Goal: Feedback & Contribution: Submit feedback/report problem

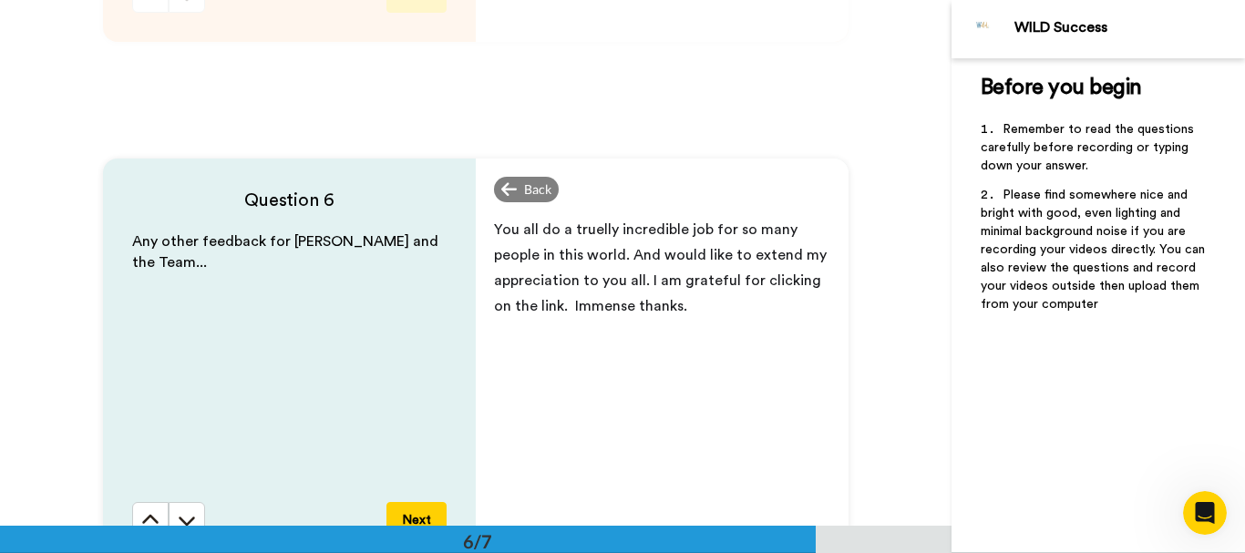
scroll to position [2535, 0]
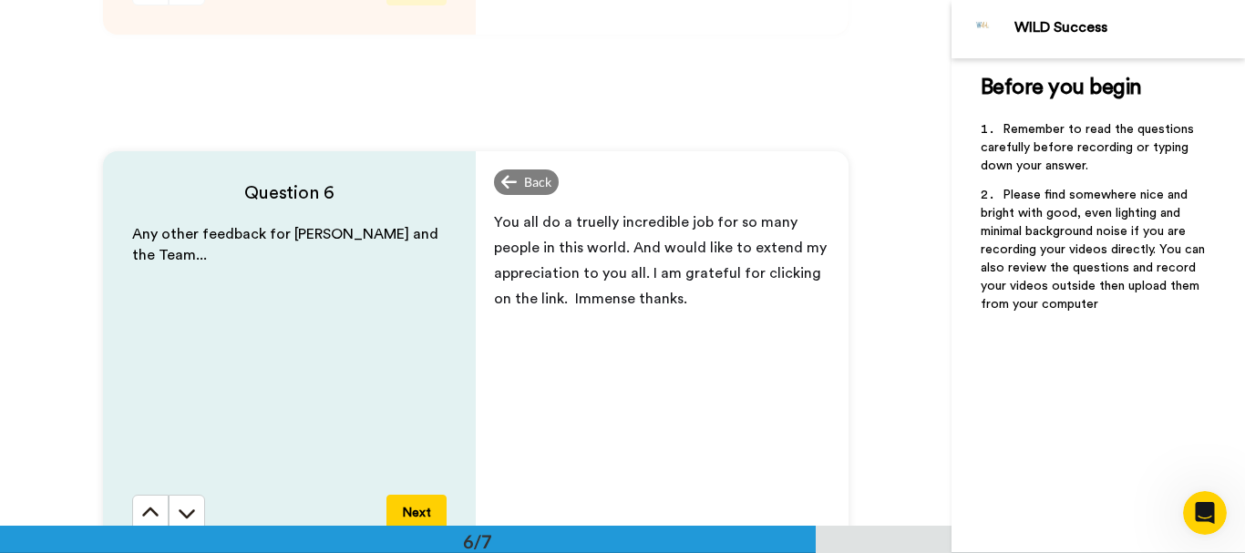
click at [494, 221] on span "You all do a truelly incredible job for so many people in this world. And would…" at bounding box center [662, 260] width 336 height 91
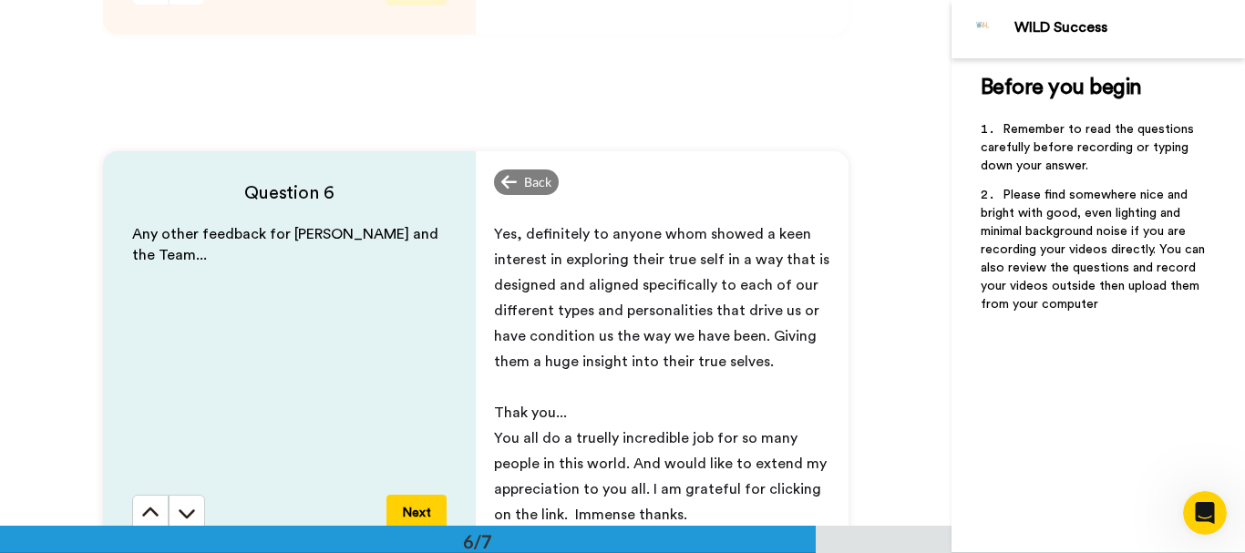
scroll to position [349, 0]
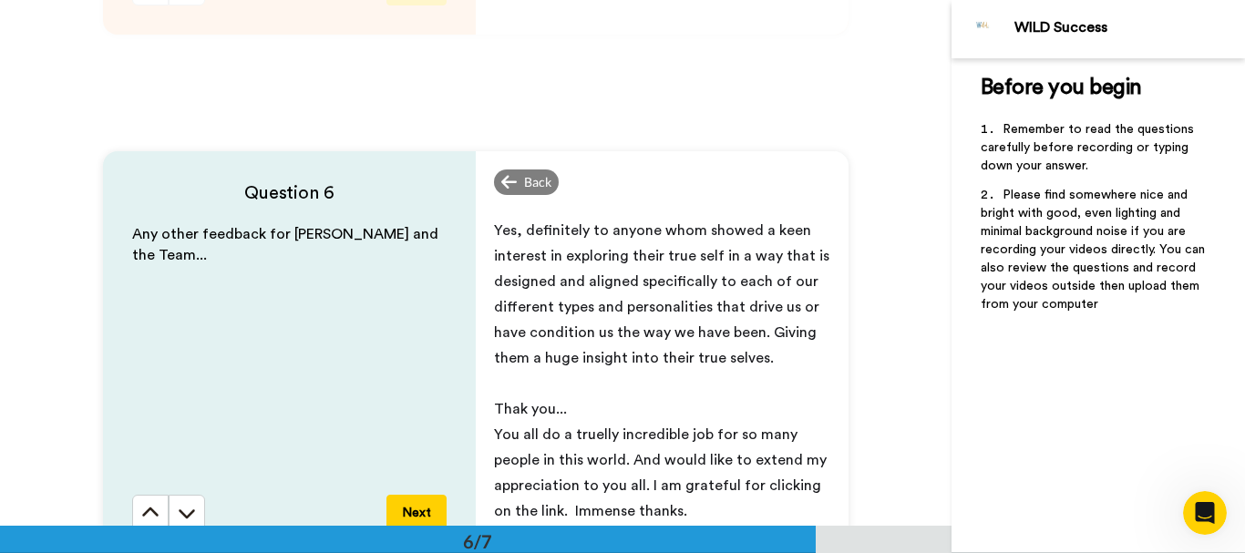
click at [584, 334] on span "Yes, definitely to anyone whom showed a keen interest in exploring their true s…" at bounding box center [663, 294] width 339 height 142
click at [767, 330] on span "Yes, definitely to anyone whom showed a keen interest in exploring their true s…" at bounding box center [663, 294] width 339 height 142
click at [755, 363] on span "Yes, definitely to anyone whom showed a keen interest in exploring their true s…" at bounding box center [663, 294] width 339 height 142
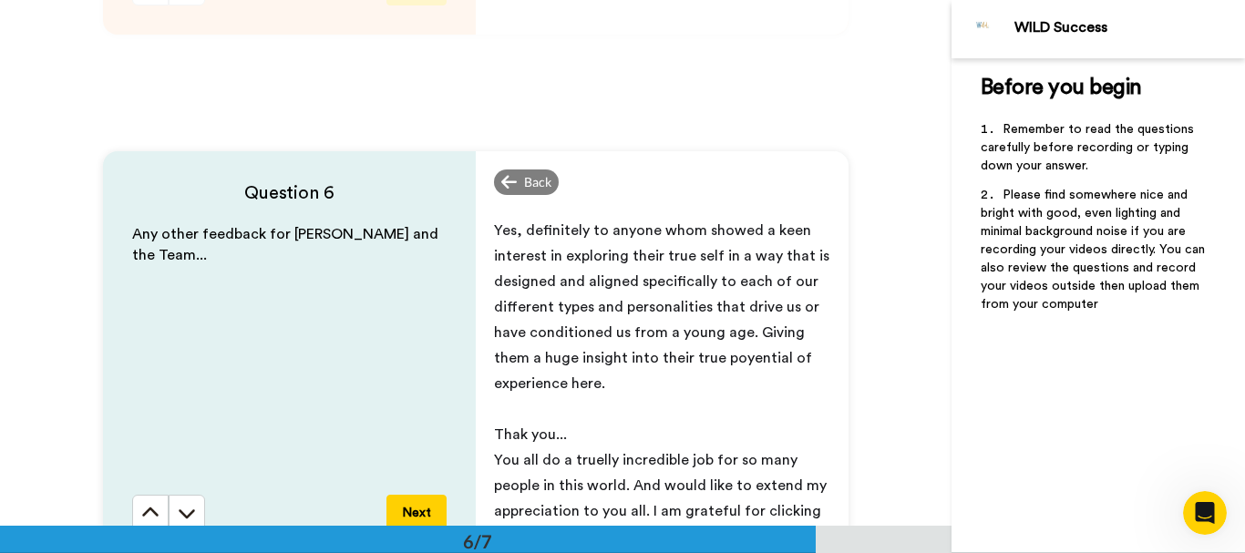
click at [494, 225] on span "Yes, definitely to anyone whom showed a keen interest in exploring their true s…" at bounding box center [663, 307] width 339 height 168
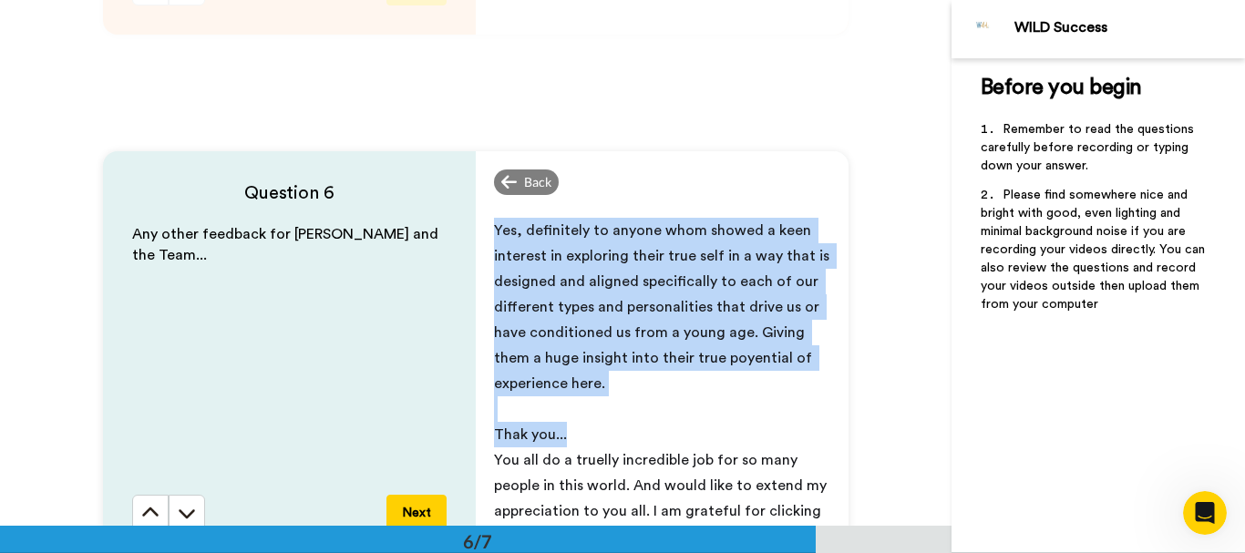
scroll to position [2541, 0]
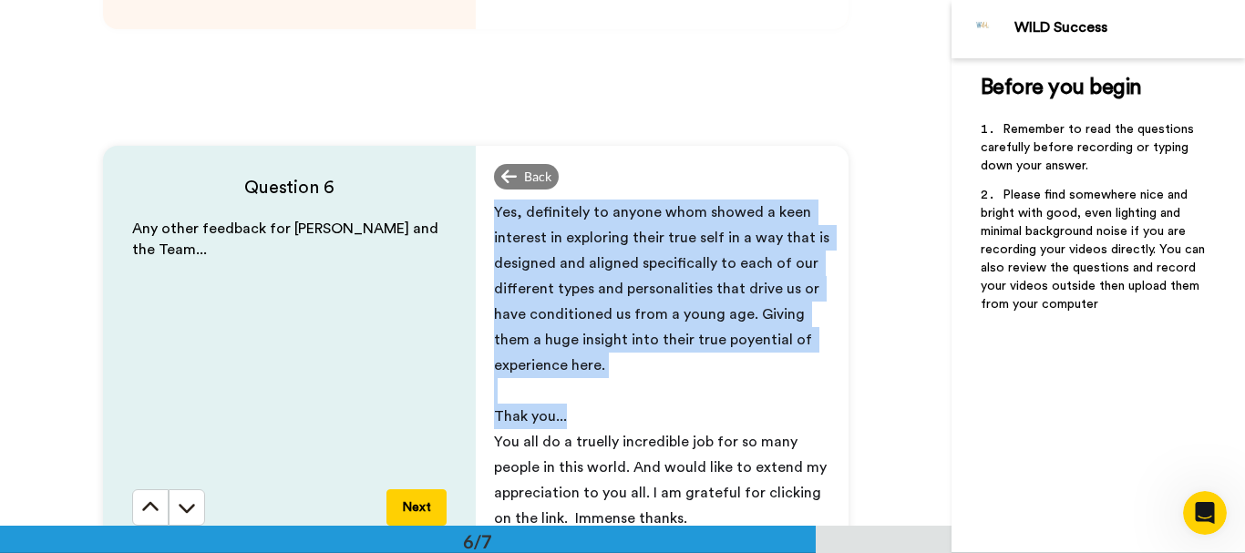
click at [603, 265] on span "Yes, definitely to anyone whom showed a keen interest in exploring their true s…" at bounding box center [663, 289] width 339 height 168
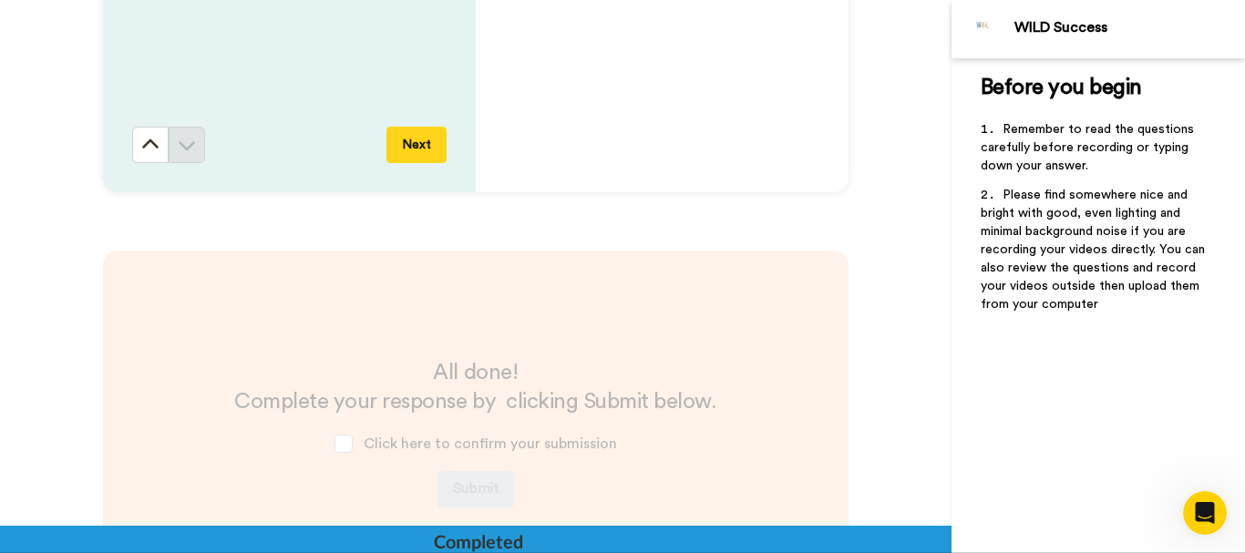
scroll to position [2991, 0]
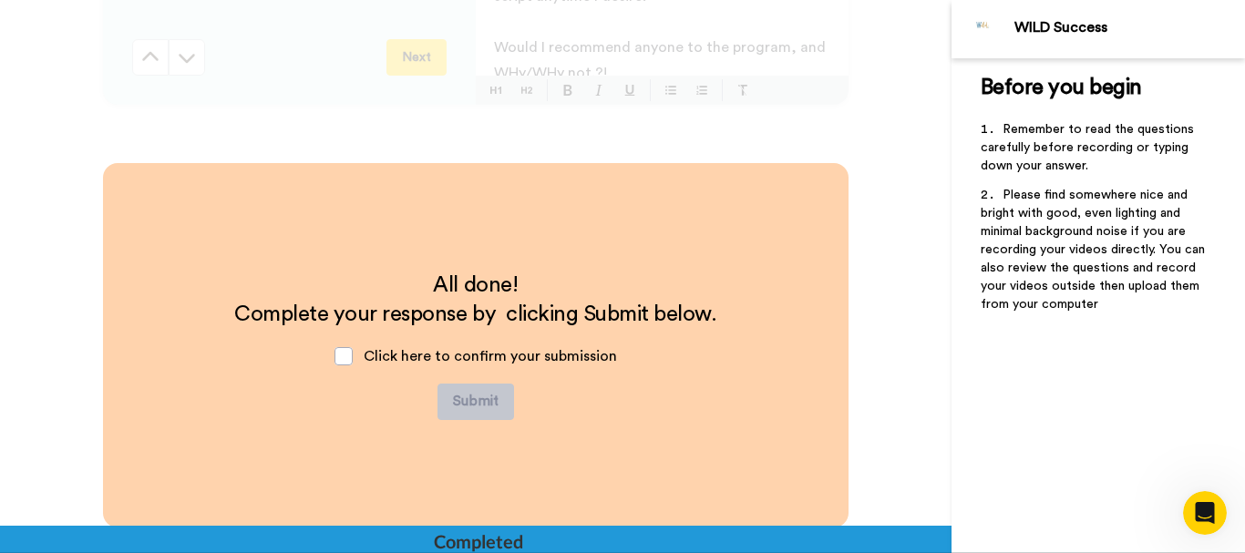
drag, startPoint x: 489, startPoint y: 211, endPoint x: 727, endPoint y: 15, distance: 307.7
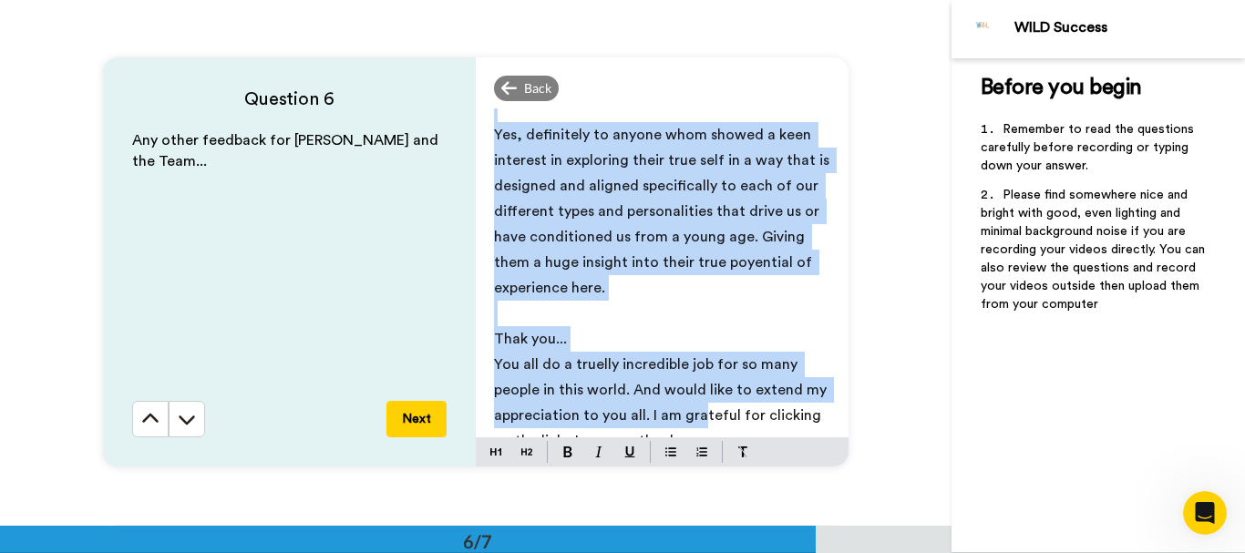
scroll to position [375, 0]
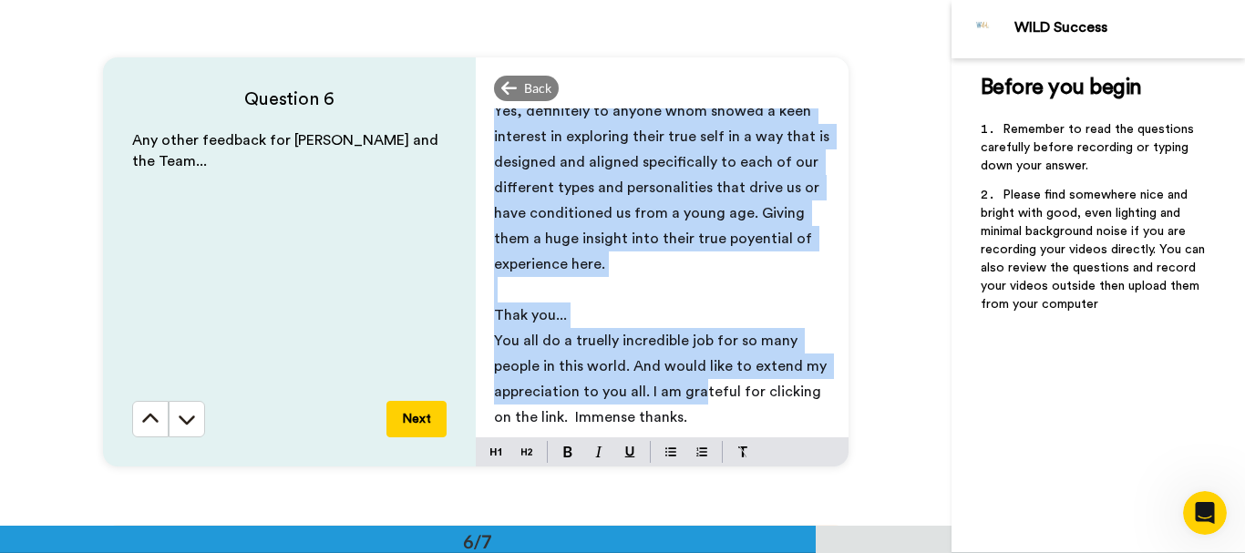
drag, startPoint x: 488, startPoint y: 152, endPoint x: 702, endPoint y: 420, distance: 343.1
click at [702, 420] on div "﻿ Biggest take aways... My 4-week online course highlights were the effective c…" at bounding box center [662, 272] width 373 height 329
copy div "Biggest take aways... My 4-week online course highlights were the effective con…"
click at [658, 318] on p "Thak you..." at bounding box center [662, 316] width 336 height 26
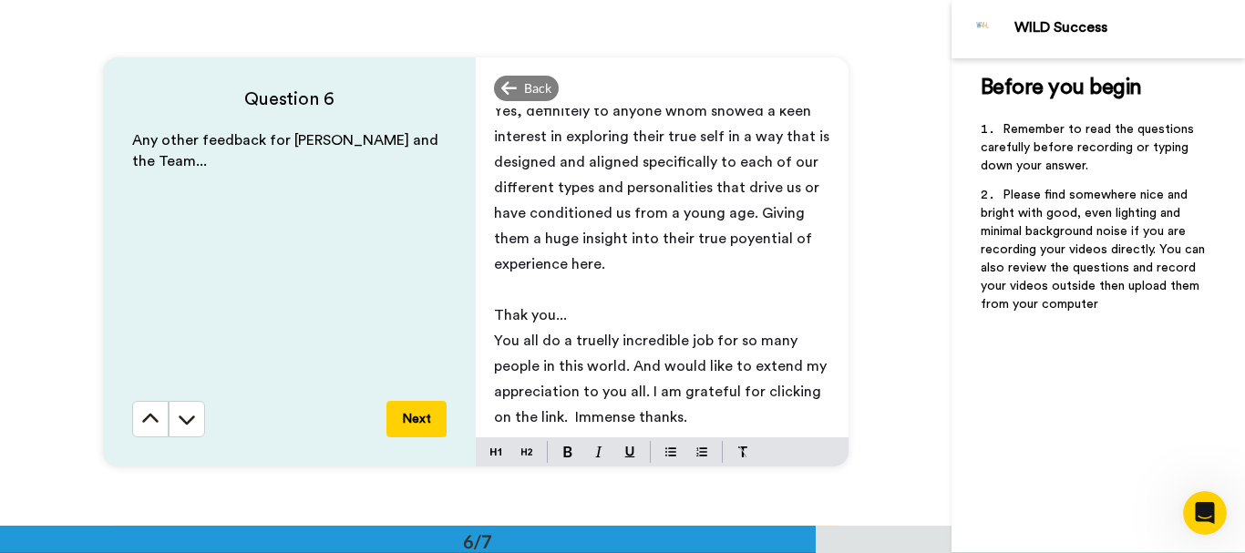
click at [511, 315] on span "Thak you..." at bounding box center [530, 315] width 73 height 15
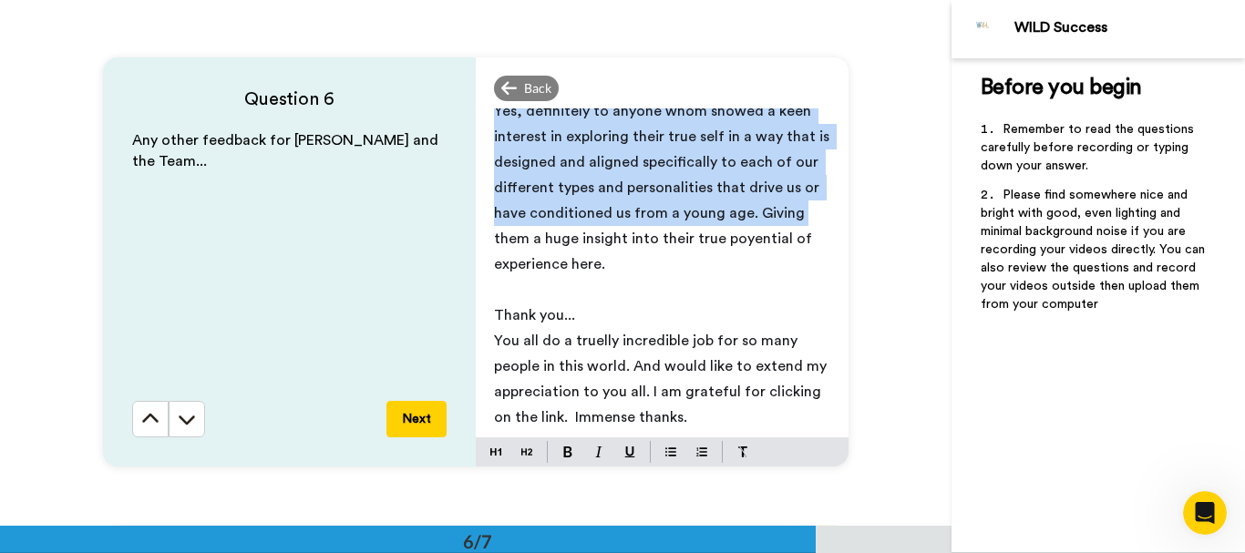
drag, startPoint x: 490, startPoint y: 154, endPoint x: 841, endPoint y: 482, distance: 480.5
click at [841, 482] on div "Question 6 Any other feedback for [PERSON_NAME] and the Team... Next Back ﻿ Big…" at bounding box center [476, 262] width 952 height 526
copy div "Biggest take aways... My 4-week online course highlights were the effective con…"
click at [904, 414] on div "Question 6 Any other feedback for [PERSON_NAME] and the Team... Next Back ﻿ Big…" at bounding box center [476, 262] width 952 height 526
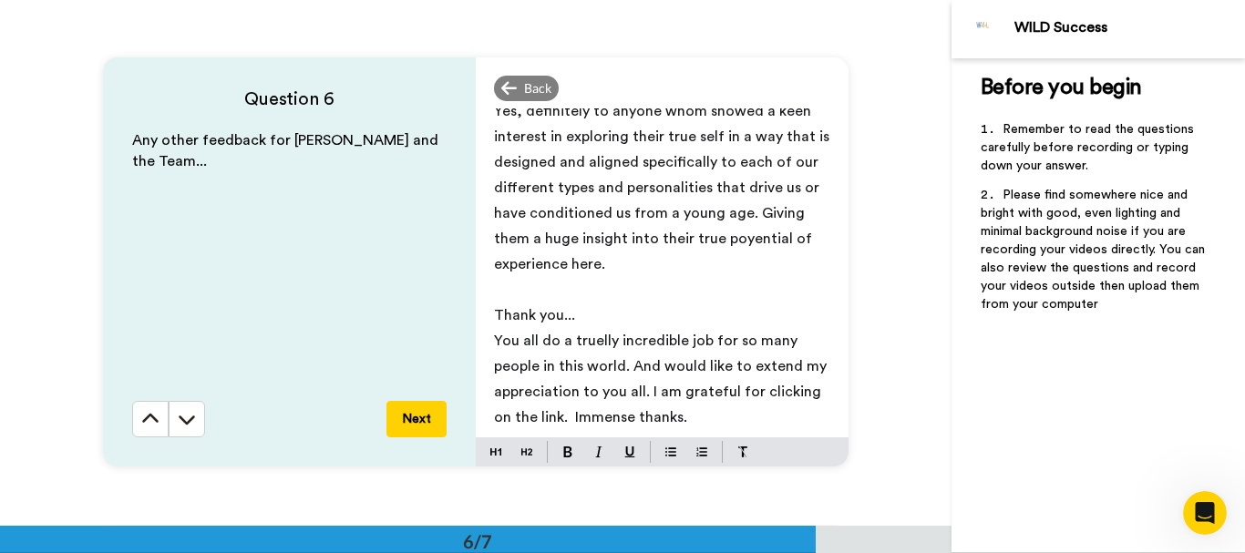
click at [422, 421] on button "Next" at bounding box center [417, 419] width 60 height 36
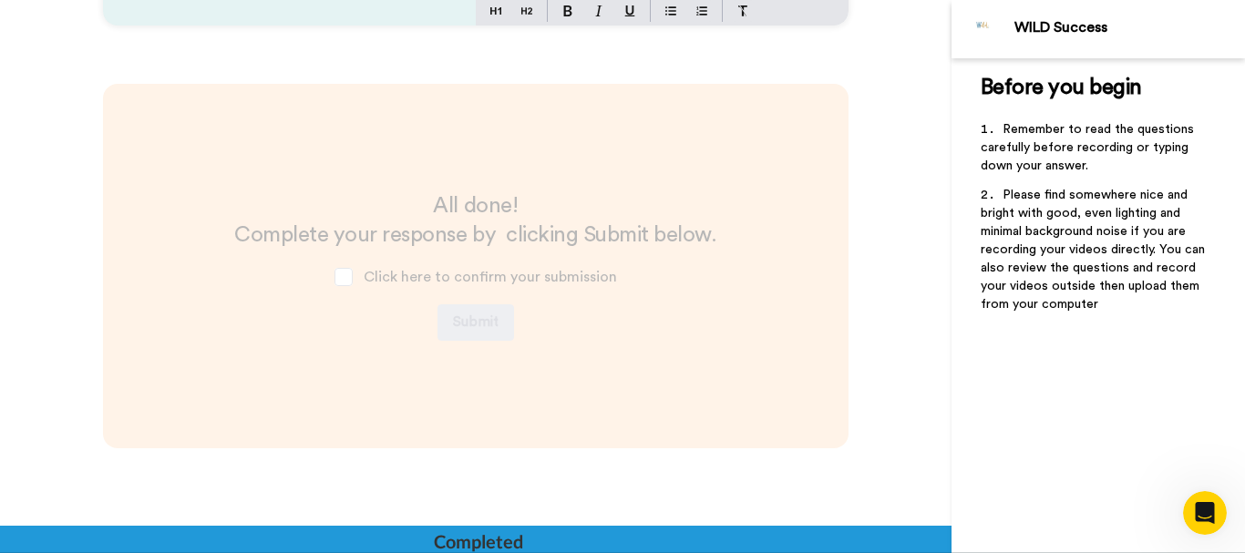
scroll to position [3074, 0]
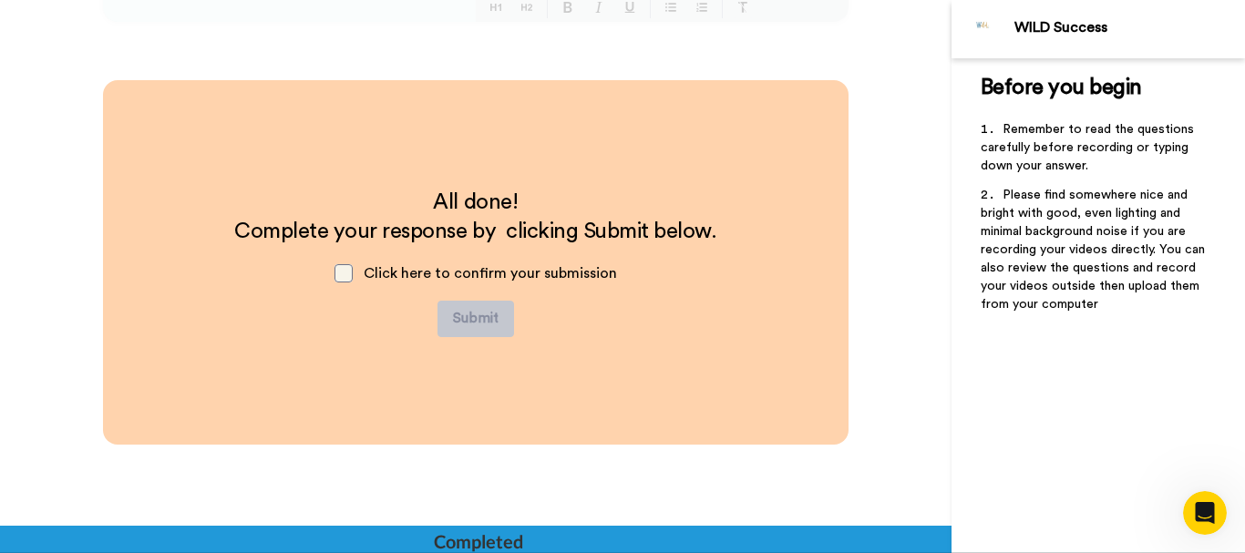
click at [338, 276] on span at bounding box center [344, 273] width 18 height 18
click at [465, 318] on button "Submit" at bounding box center [476, 319] width 77 height 36
